Goal: Task Accomplishment & Management: Complete application form

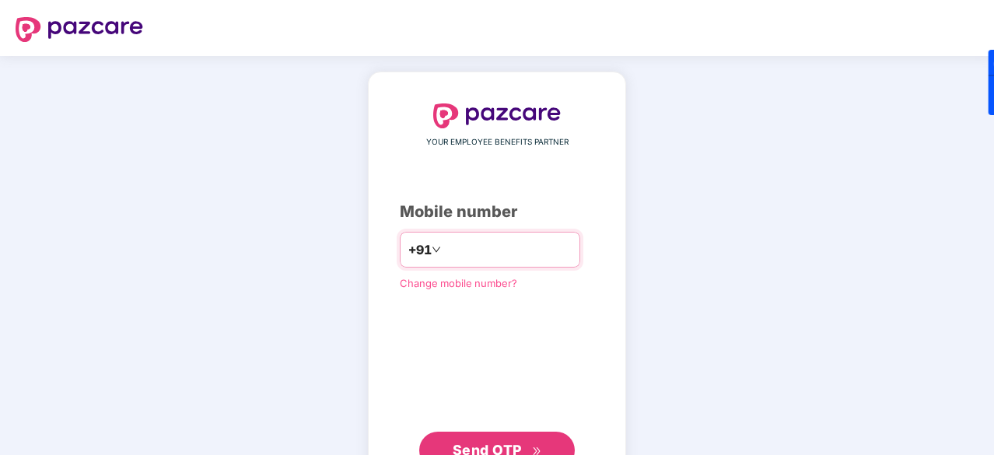
click at [444, 243] on input "number" at bounding box center [508, 249] width 128 height 25
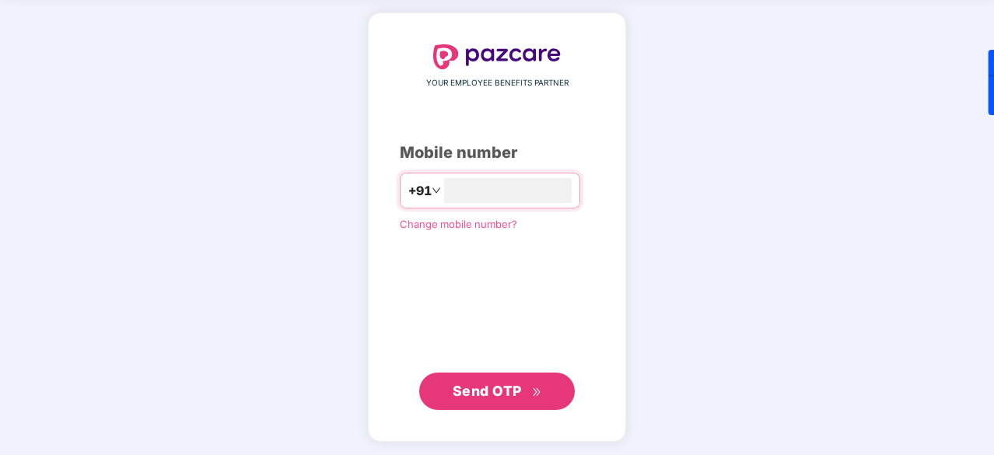
type input "**********"
click at [482, 386] on span "Send OTP" at bounding box center [487, 390] width 69 height 16
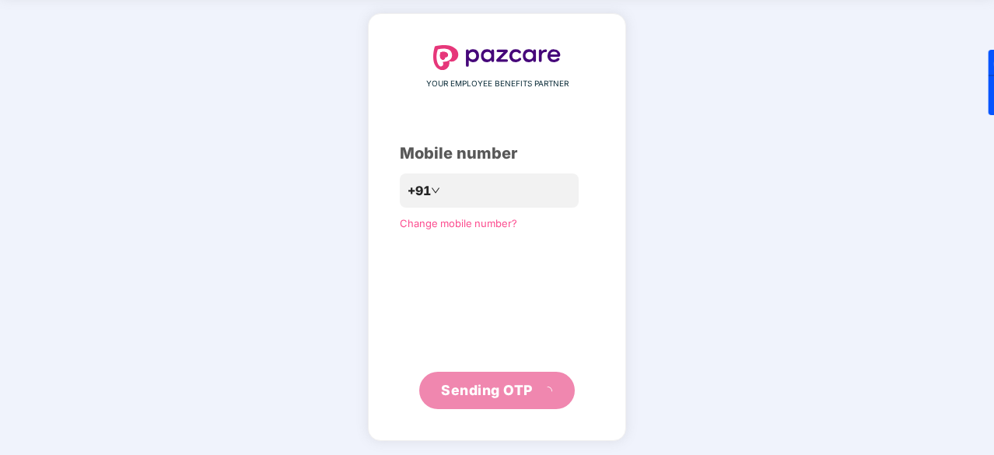
scroll to position [51, 0]
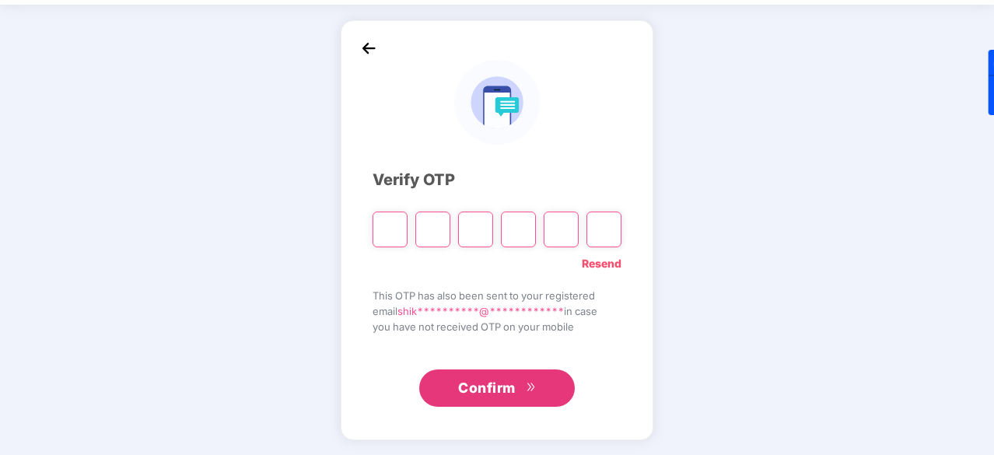
type input "*"
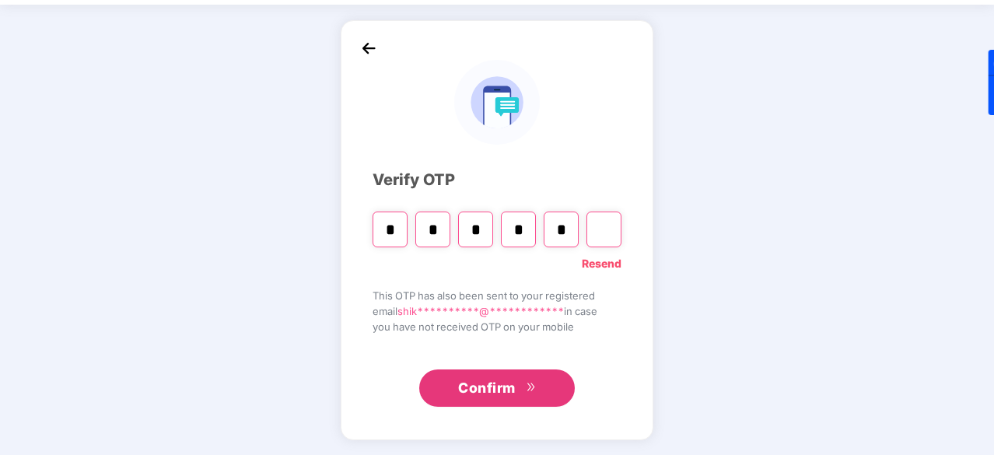
type input "*"
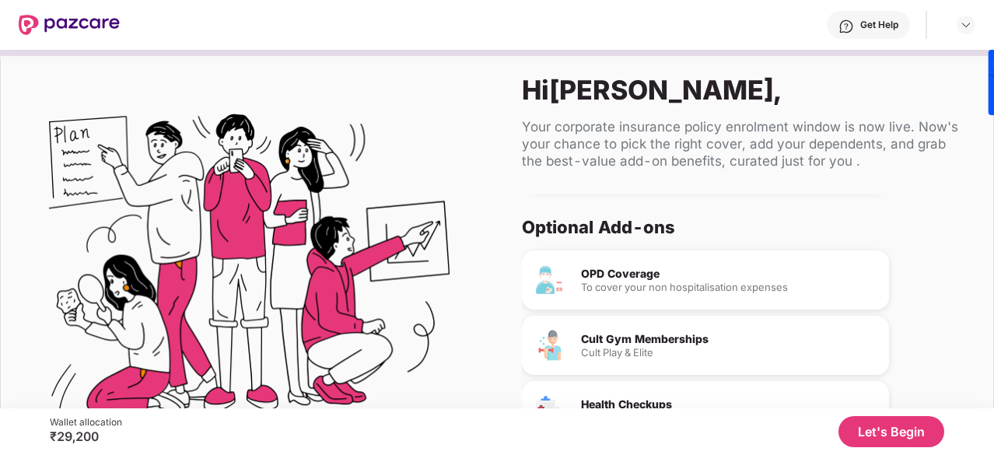
scroll to position [146, 0]
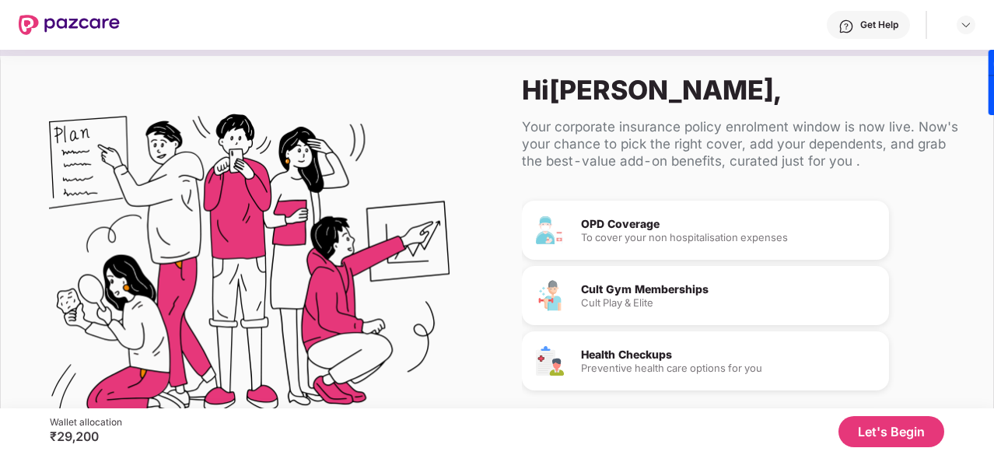
click at [890, 436] on button "Let's Begin" at bounding box center [891, 431] width 106 height 31
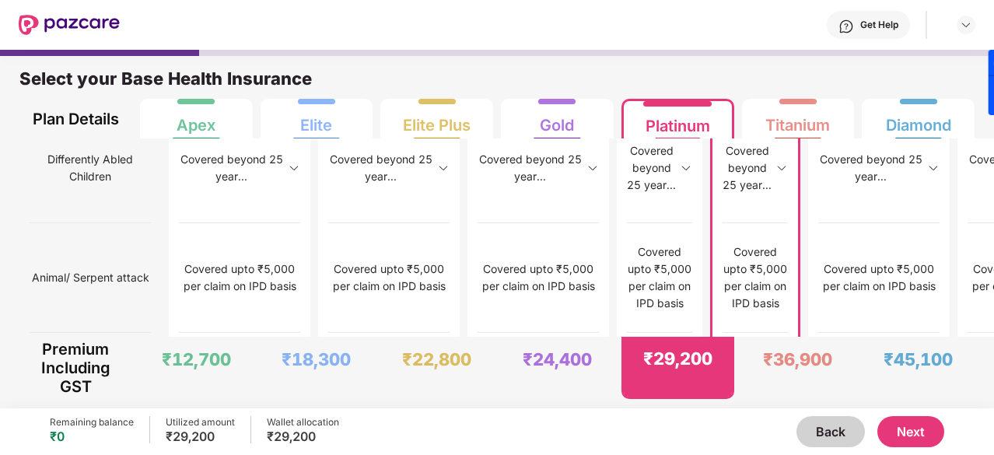
scroll to position [8, 0]
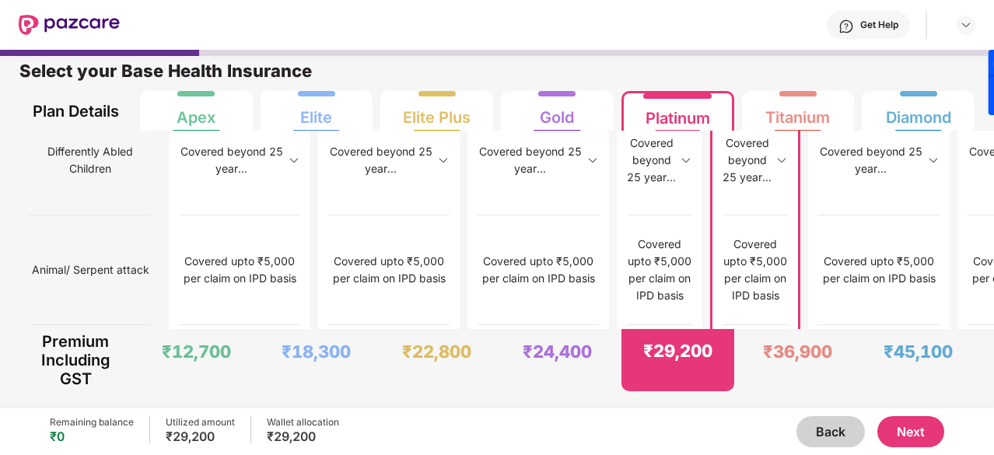
click at [902, 433] on button "Next" at bounding box center [910, 431] width 67 height 31
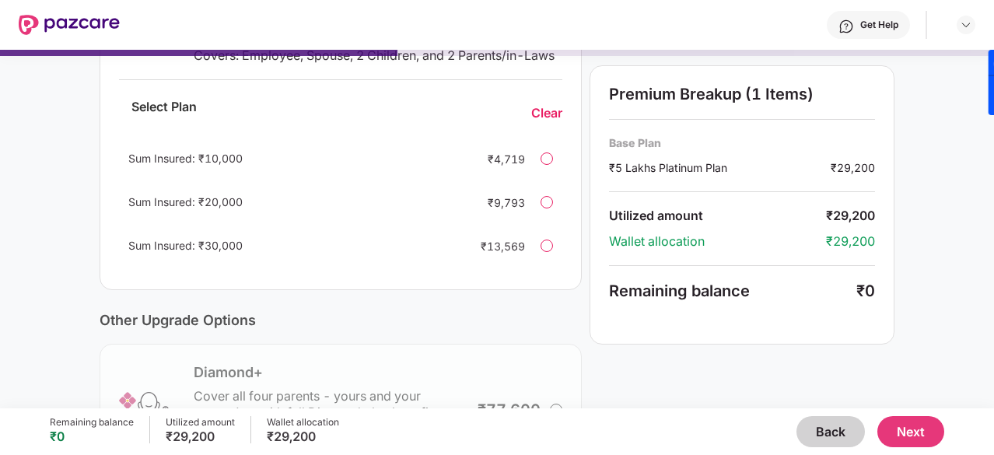
scroll to position [335, 0]
click at [544, 250] on div at bounding box center [546, 244] width 12 height 12
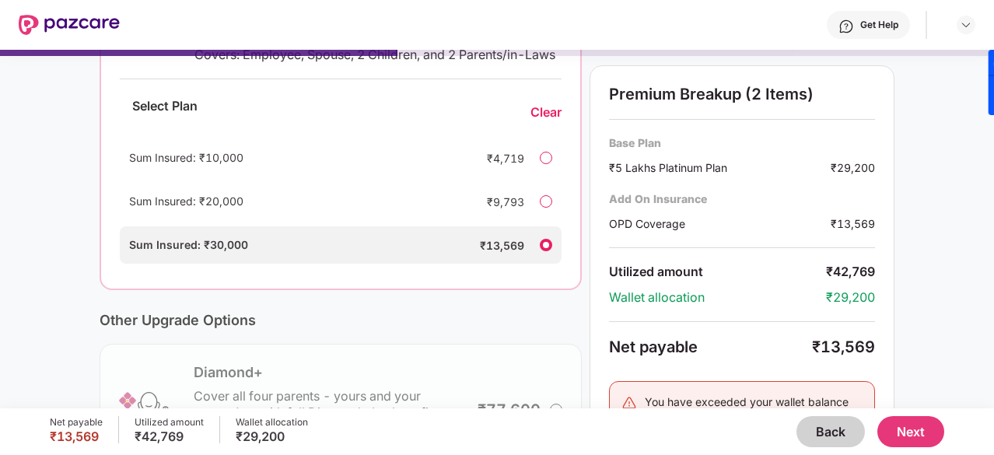
scroll to position [336, 0]
click at [544, 250] on div at bounding box center [546, 244] width 12 height 12
click at [550, 163] on div at bounding box center [546, 157] width 12 height 12
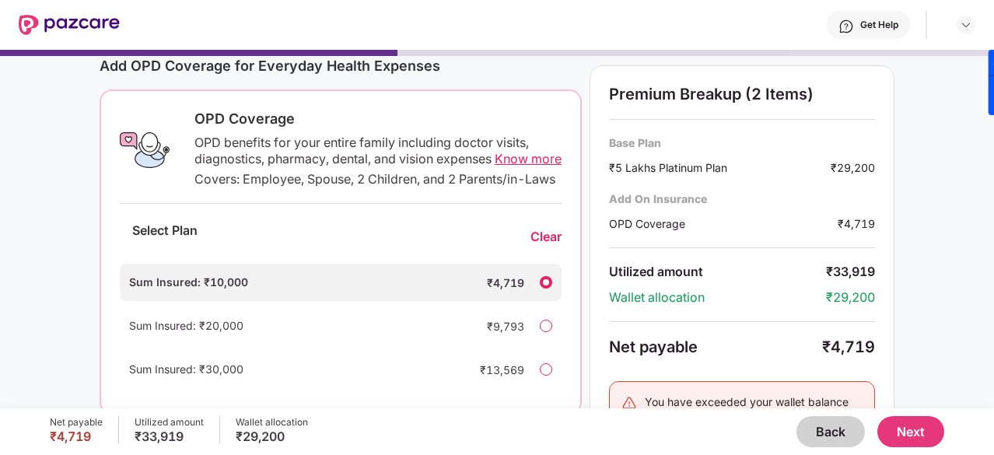
scroll to position [0, 0]
